Goal: Register for event/course

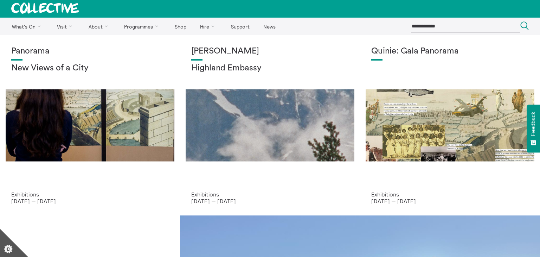
scroll to position [0, 0]
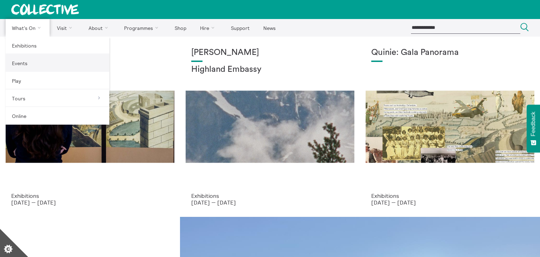
click at [32, 66] on link "Events" at bounding box center [58, 63] width 104 height 18
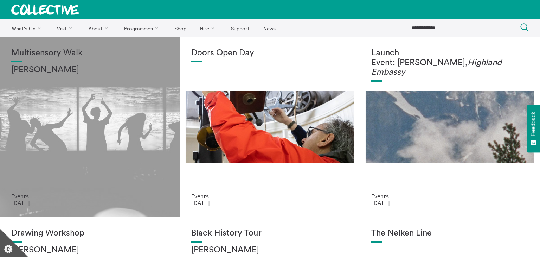
click at [102, 109] on div "Multisensory Walk Alena Ageeva" at bounding box center [89, 120] width 157 height 144
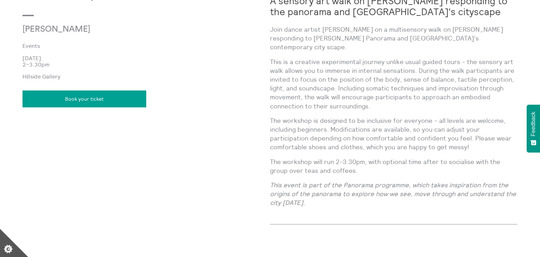
scroll to position [433, 0]
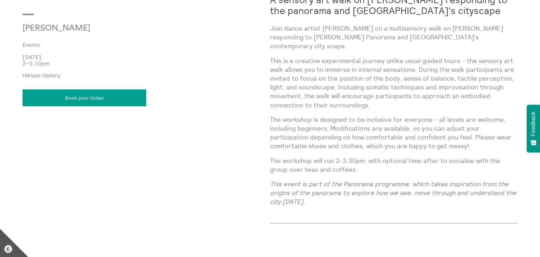
click at [342, 156] on p "The workshop will run 2-3.30pm, with optional time after to socialise with the …" at bounding box center [393, 165] width 247 height 18
click at [129, 98] on link "Book your ticket" at bounding box center [84, 97] width 124 height 17
